Goal: Information Seeking & Learning: Learn about a topic

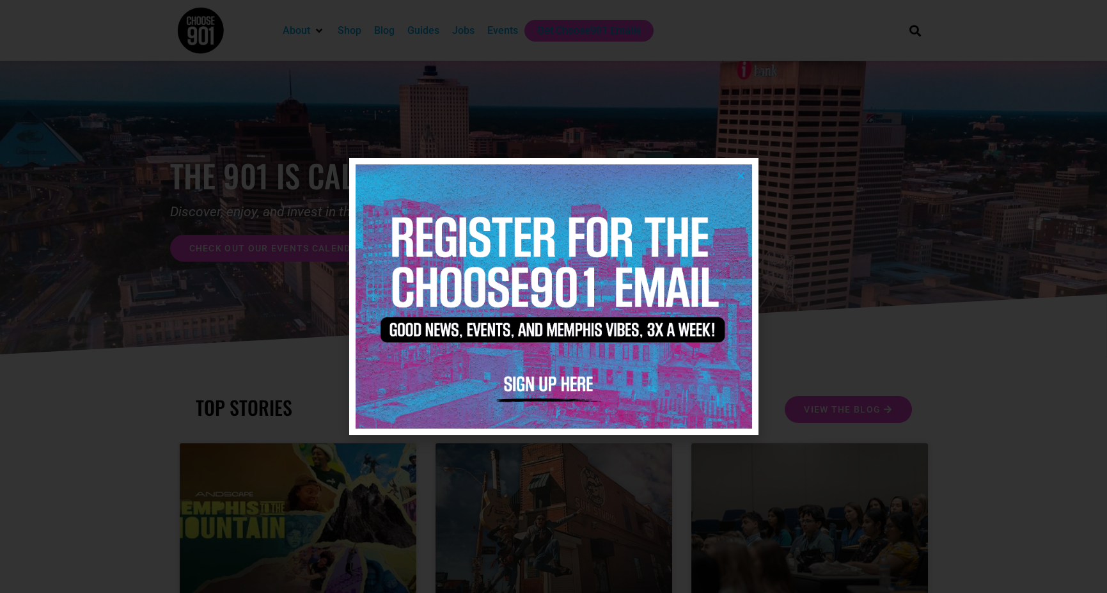
click at [742, 174] on icon "Close" at bounding box center [741, 176] width 10 height 10
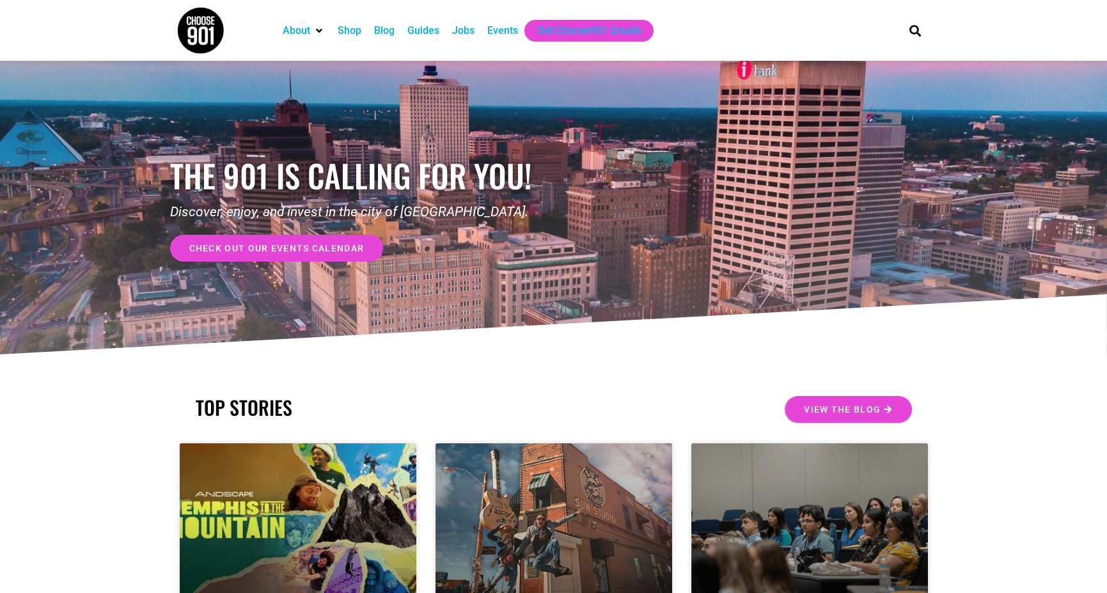
click at [463, 27] on div "Jobs" at bounding box center [463, 30] width 22 height 15
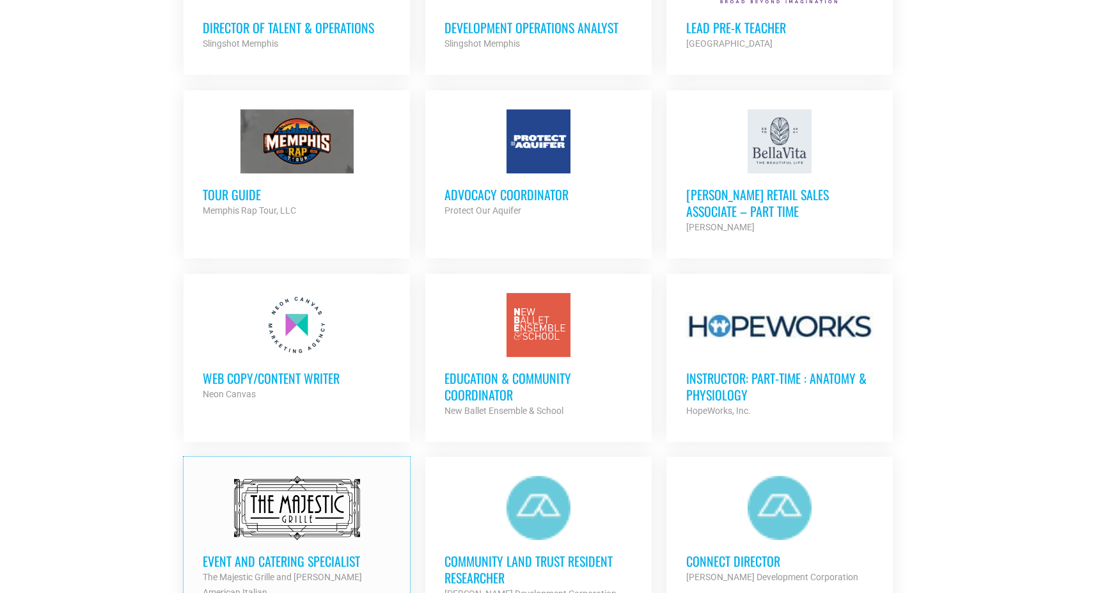
scroll to position [1406, 0]
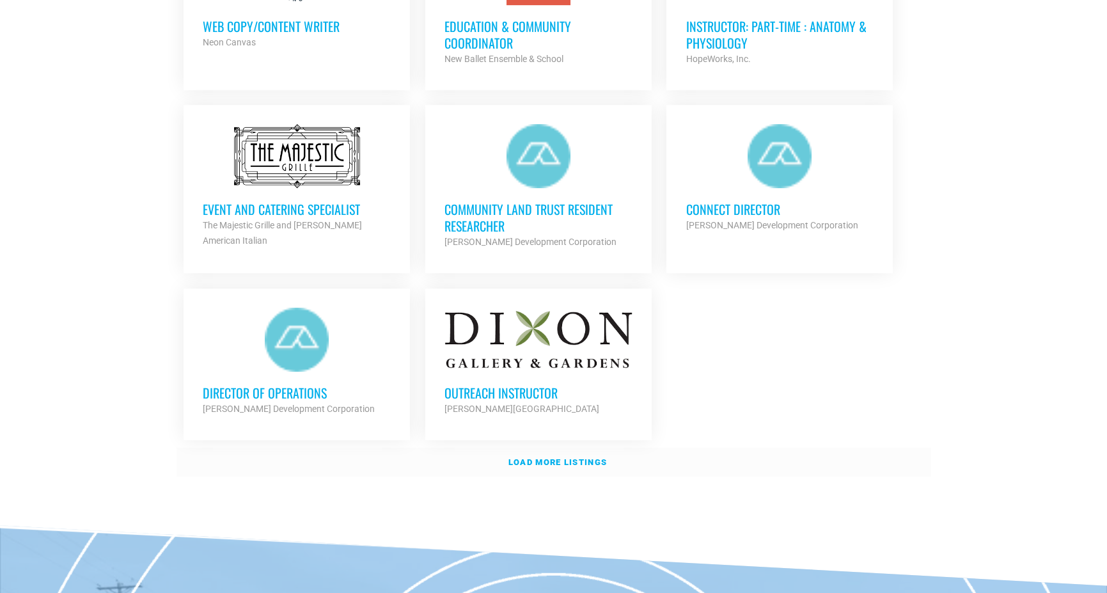
click at [598, 460] on strong "Load more listings" at bounding box center [557, 462] width 98 height 10
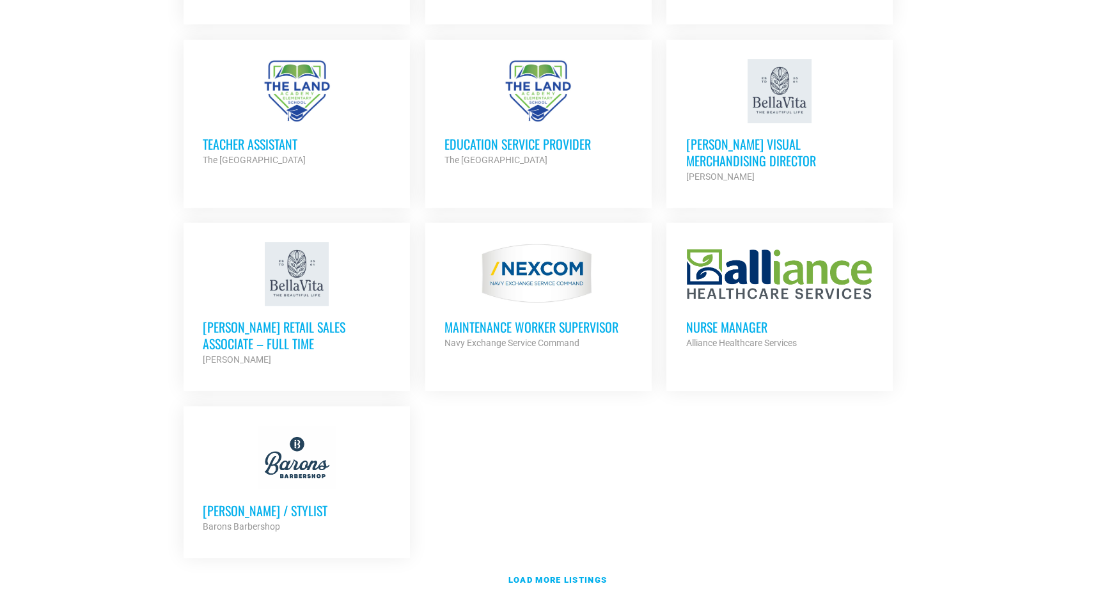
scroll to position [2621, 0]
